Goal: Use online tool/utility

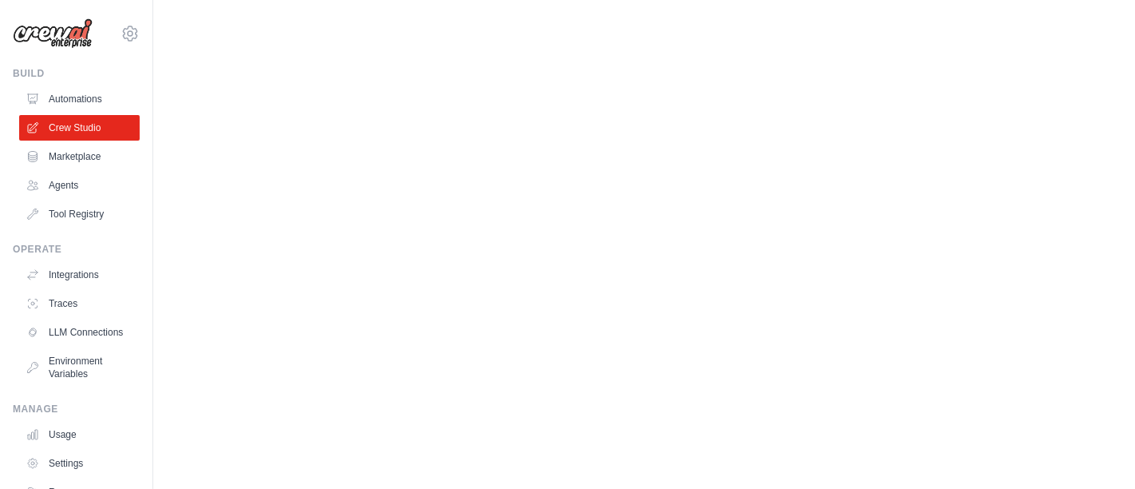
click at [399, 246] on body "[EMAIL_ADDRESS][DOMAIN_NAME] Settings Build Automations Crew Studio" at bounding box center [567, 244] width 1135 height 489
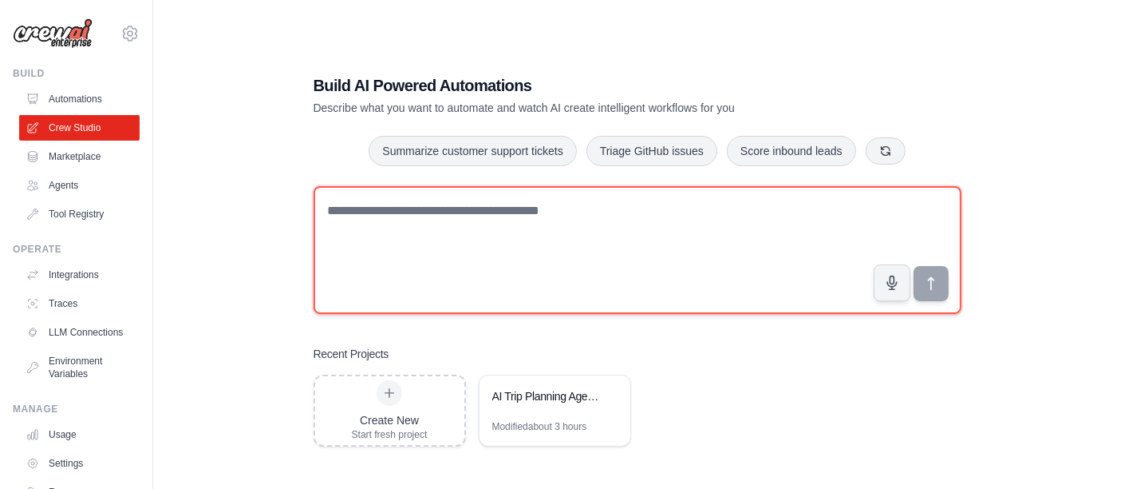
click at [465, 231] on textarea at bounding box center [638, 250] width 648 height 128
click at [640, 227] on textarea at bounding box center [638, 250] width 648 height 128
paste textarea "**********"
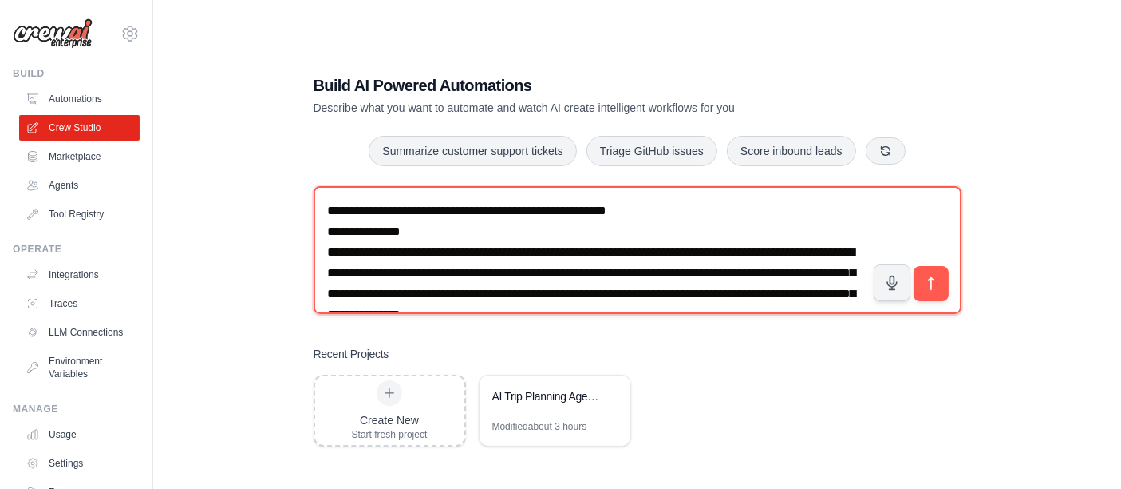
scroll to position [1170, 0]
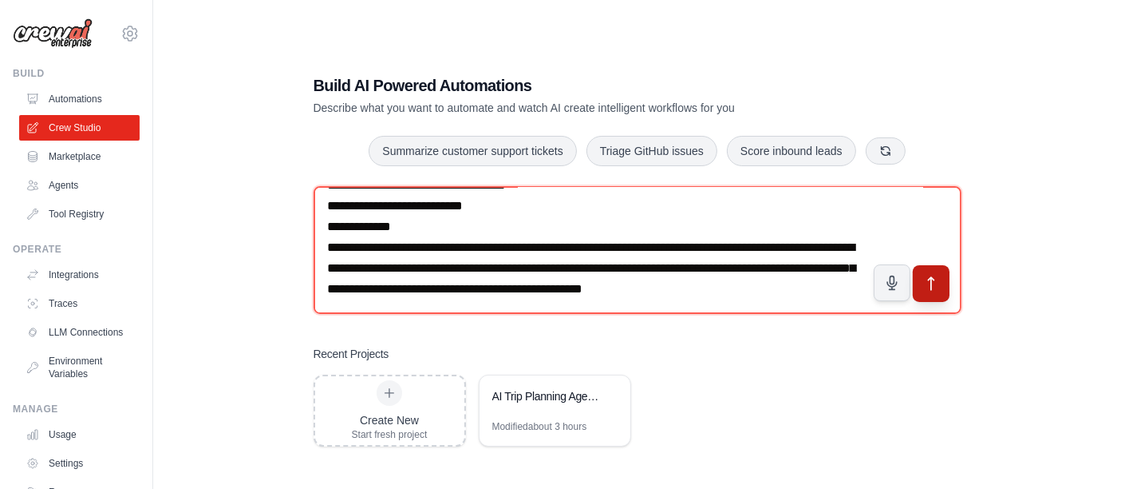
type textarea "**********"
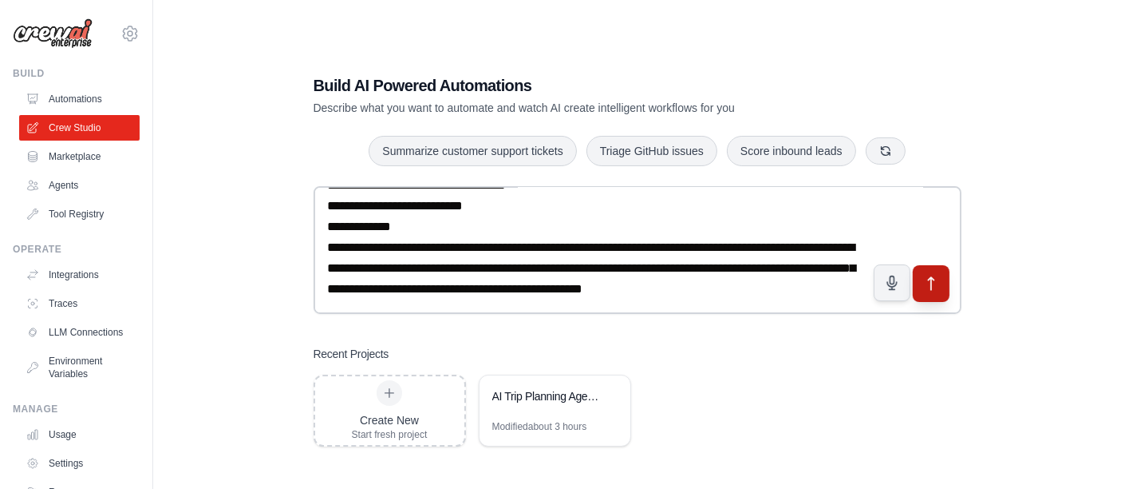
click at [935, 278] on icon "submit" at bounding box center [931, 283] width 17 height 17
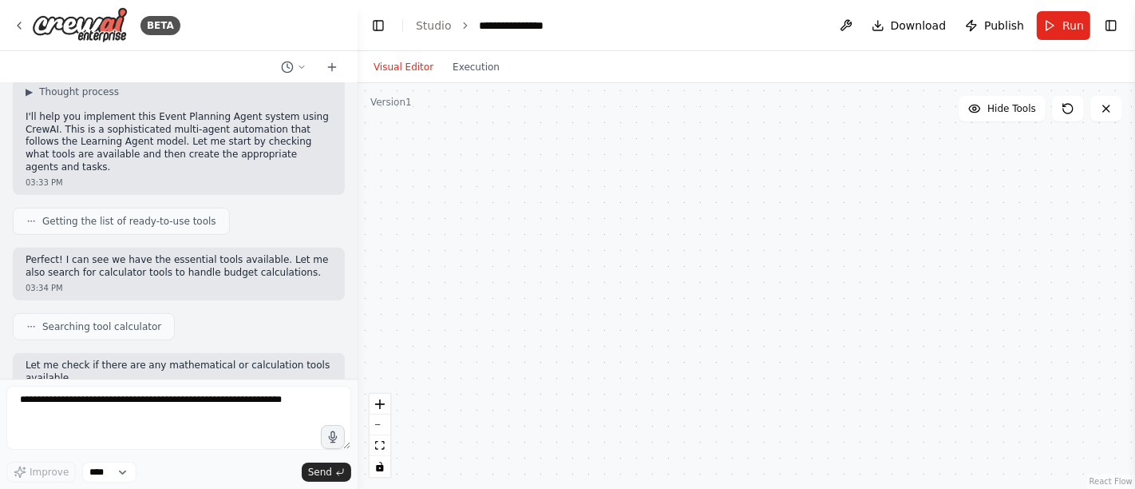
scroll to position [1005, 0]
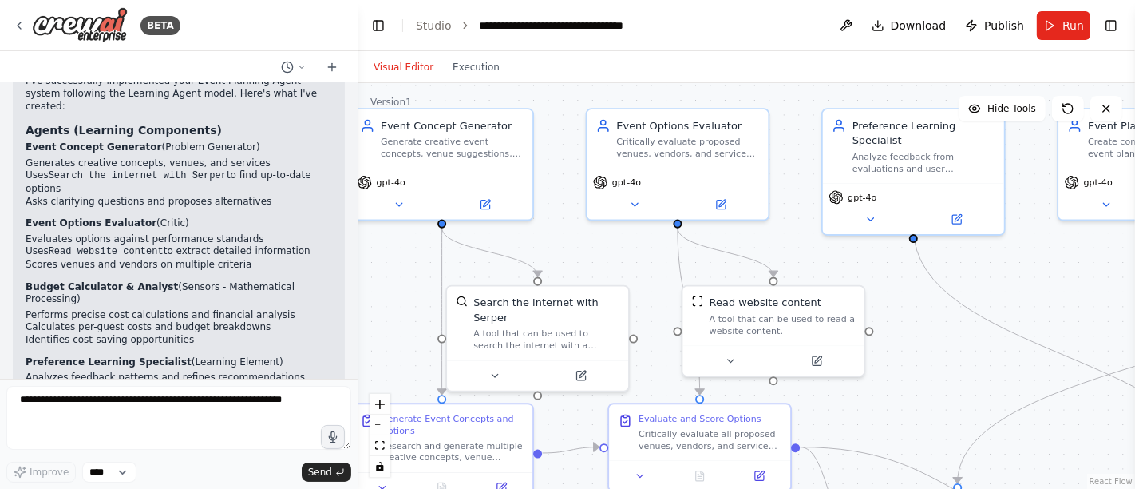
drag, startPoint x: 743, startPoint y: 140, endPoint x: 637, endPoint y: 75, distance: 124.3
click at [637, 75] on div "Visual Editor Execution Version 1 Hide Tools .deletable-edge-delete-btn { width…" at bounding box center [746, 269] width 777 height 437
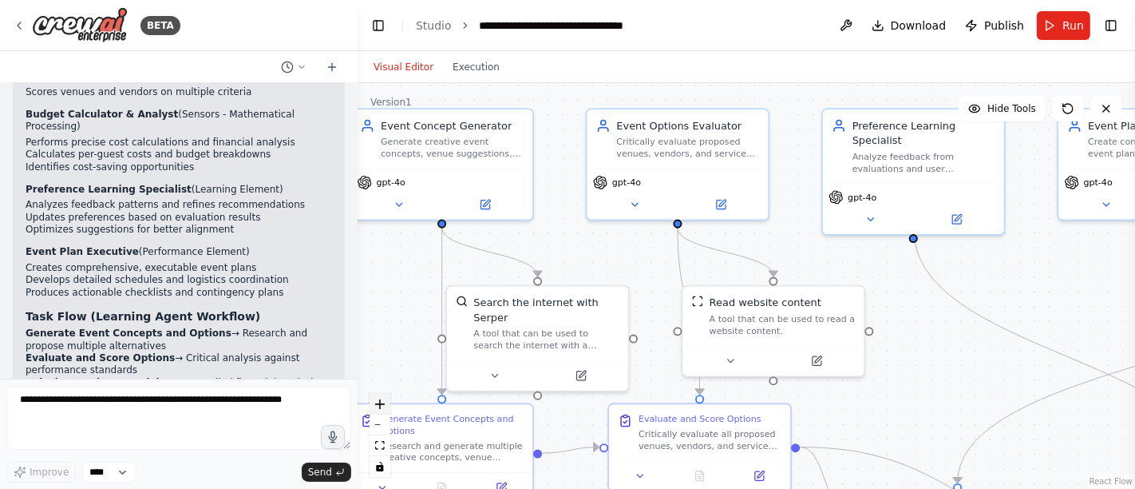
click at [380, 402] on icon "zoom in" at bounding box center [380, 404] width 10 height 10
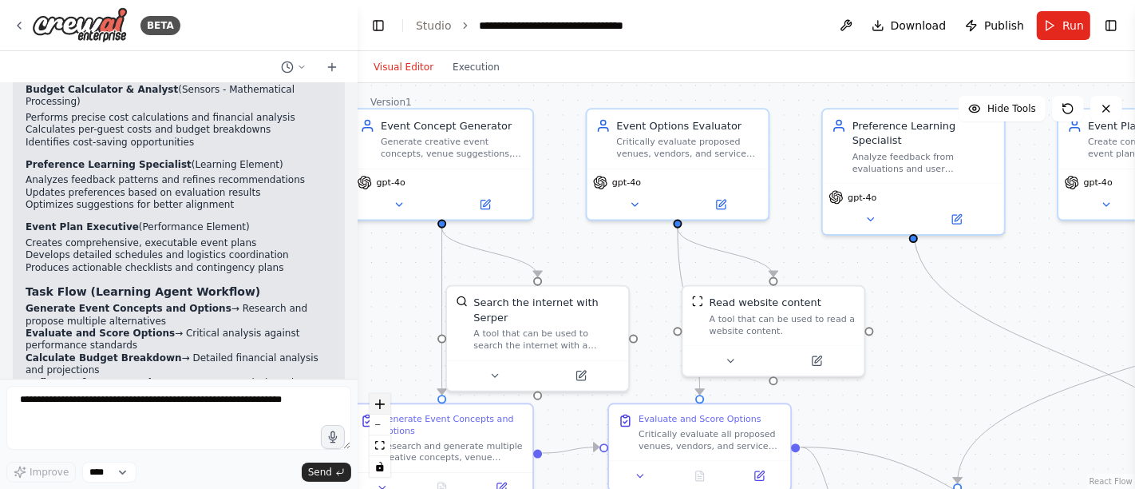
click at [380, 402] on icon "zoom in" at bounding box center [380, 404] width 10 height 10
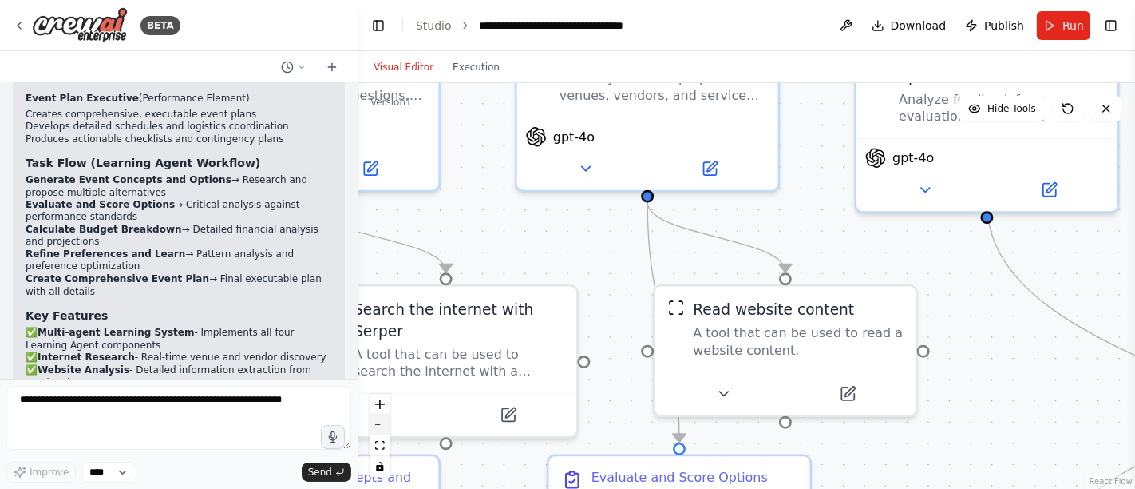
click at [381, 424] on icon "zoom out" at bounding box center [380, 425] width 10 height 2
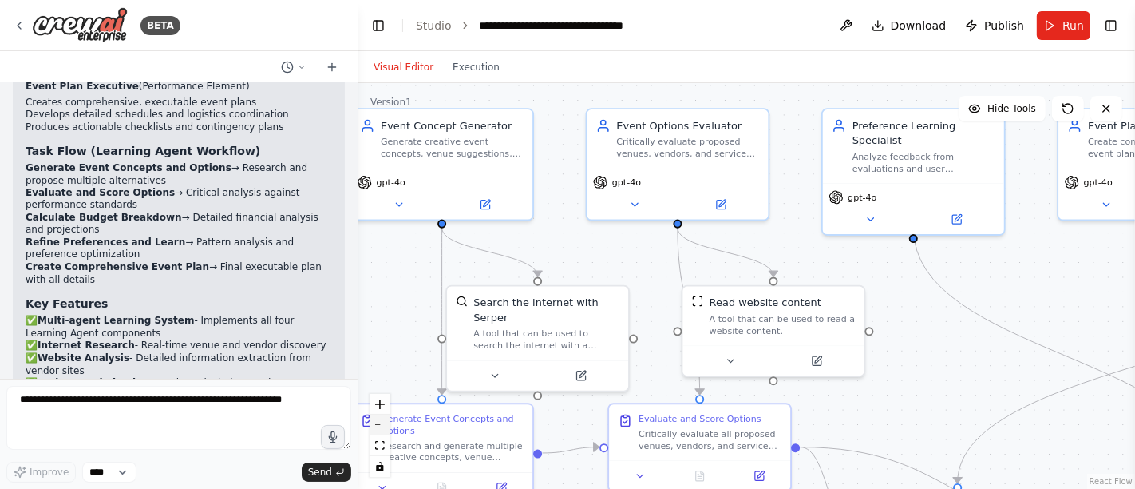
click at [381, 424] on icon "zoom out" at bounding box center [380, 425] width 10 height 2
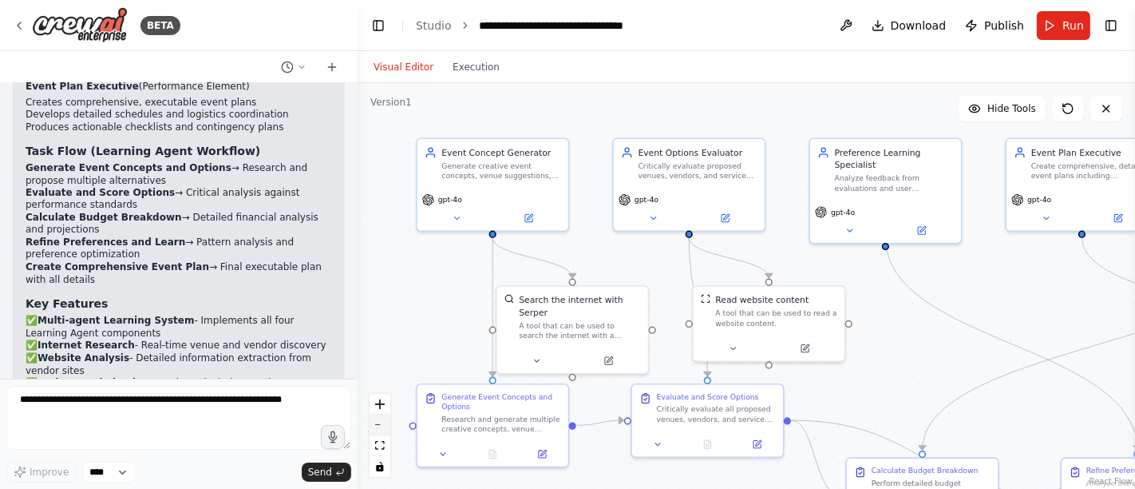
click at [381, 424] on icon "zoom out" at bounding box center [380, 425] width 10 height 2
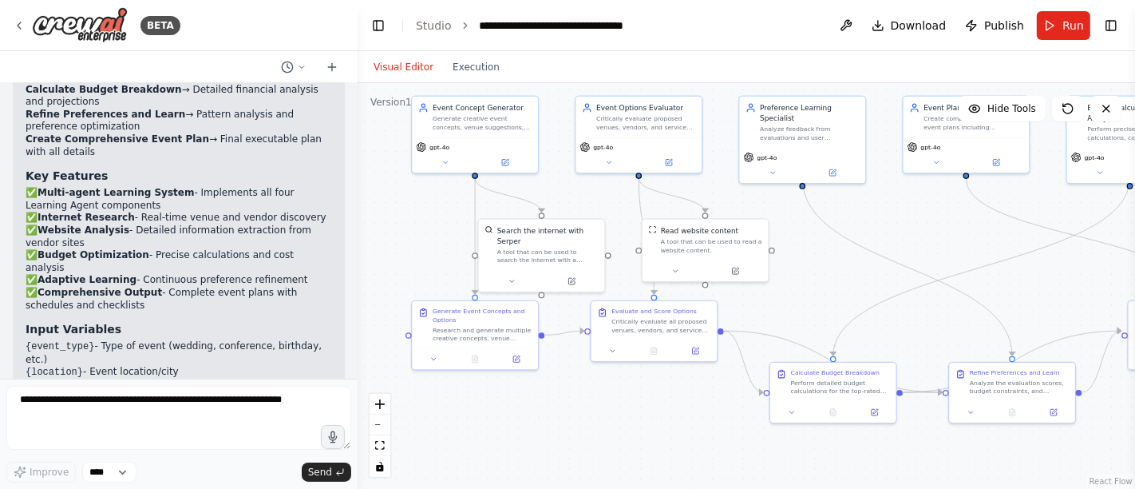
drag, startPoint x: 442, startPoint y: 311, endPoint x: 382, endPoint y: 244, distance: 89.9
click at [382, 244] on div ".deletable-edge-delete-btn { width: 20px; height: 20px; border: 0px solid #ffff…" at bounding box center [746, 285] width 777 height 405
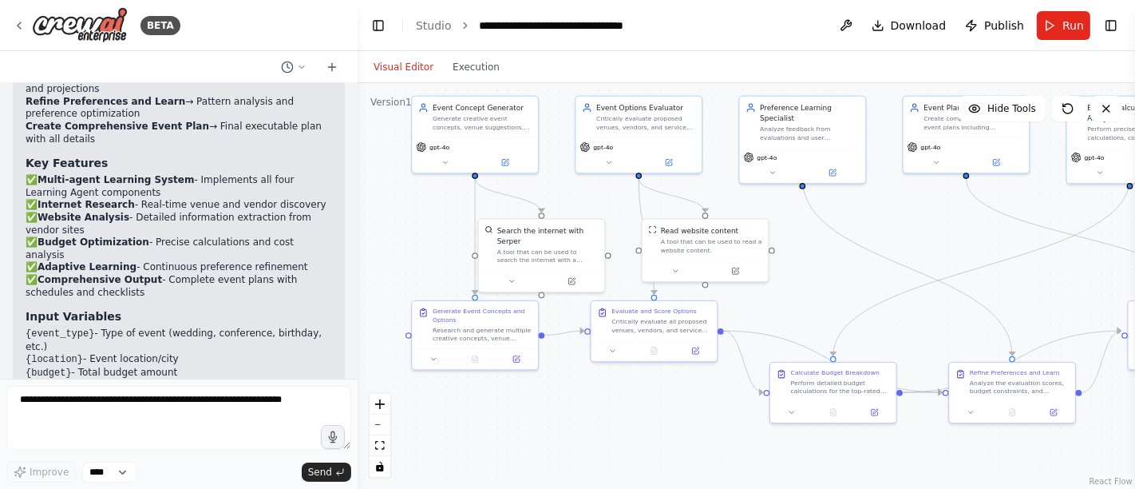
scroll to position [2595, 0]
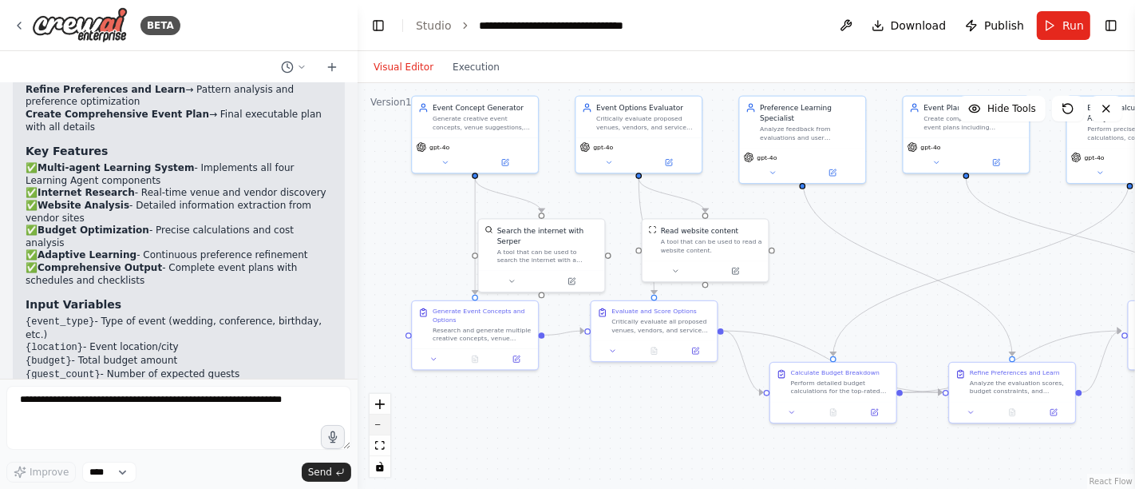
click at [387, 429] on button "zoom out" at bounding box center [380, 424] width 21 height 21
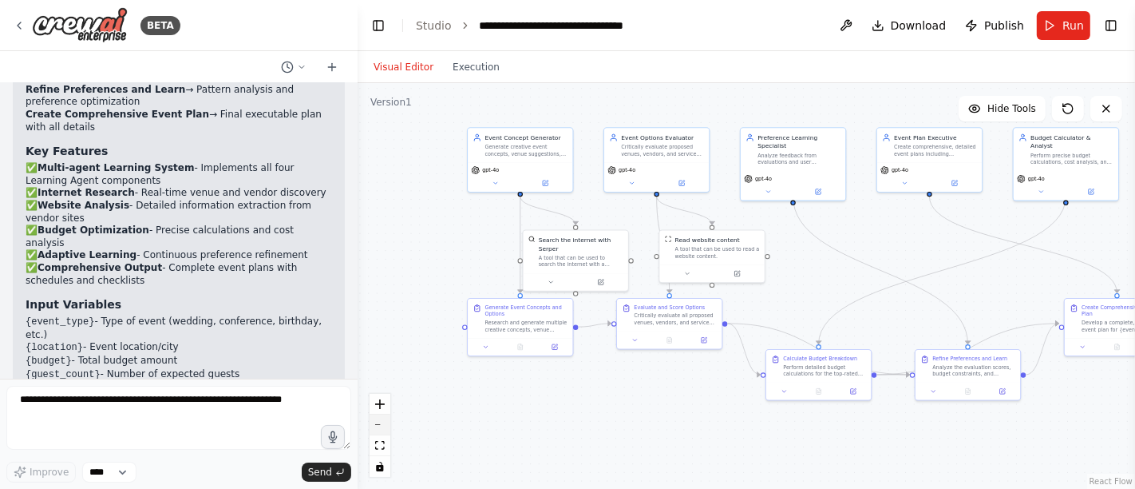
click at [387, 429] on button "zoom out" at bounding box center [380, 424] width 21 height 21
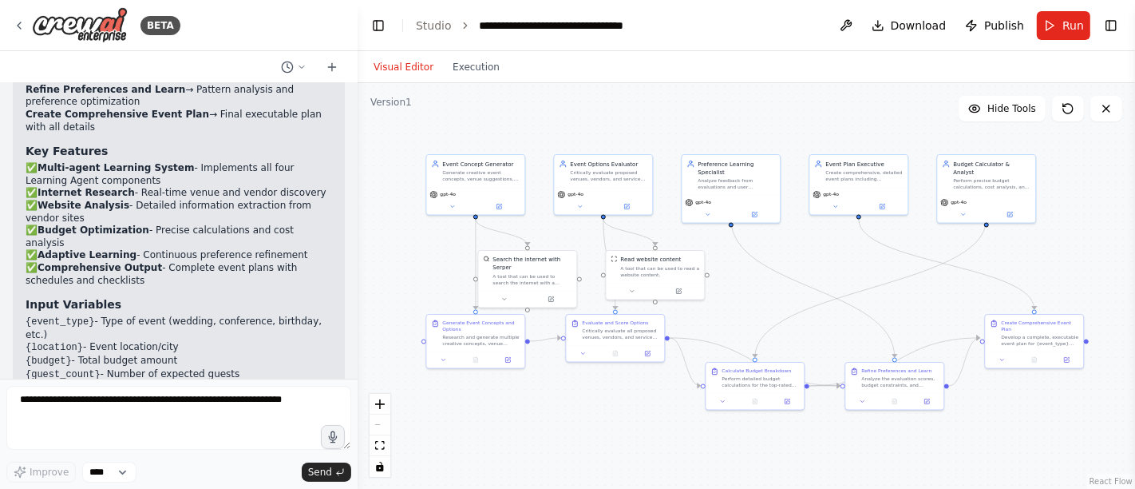
drag, startPoint x: 524, startPoint y: 406, endPoint x: 467, endPoint y: 425, distance: 60.3
click at [467, 425] on div ".deletable-edge-delete-btn { width: 20px; height: 20px; border: 0px solid #ffff…" at bounding box center [746, 285] width 777 height 405
